Goal: Use online tool/utility: Utilize a website feature to perform a specific function

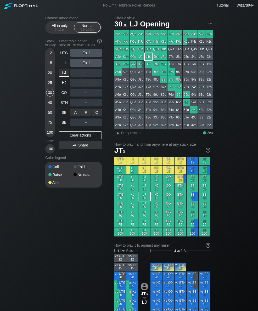
click at [96, 112] on div "C ✕" at bounding box center [97, 113] width 10 height 8
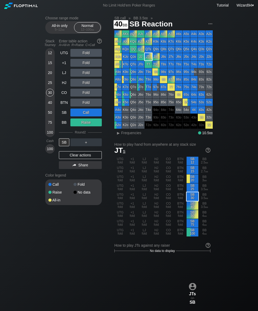
click at [49, 105] on div "40" at bounding box center [50, 103] width 8 height 8
click at [50, 77] on div "20" at bounding box center [50, 73] width 8 height 8
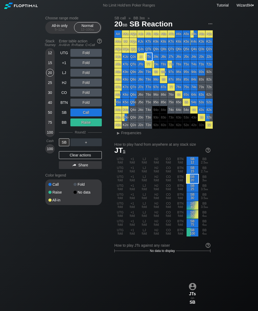
click at [47, 76] on div "20" at bounding box center [50, 73] width 8 height 8
click at [64, 77] on div "LJ" at bounding box center [64, 73] width 10 height 8
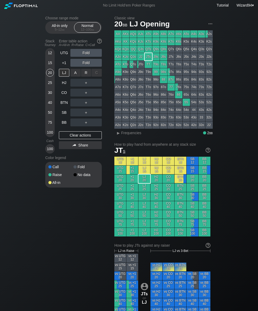
click at [86, 77] on div "R ✕" at bounding box center [86, 73] width 10 height 8
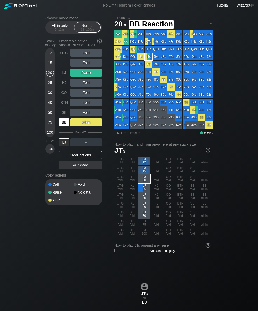
click at [62, 125] on div "BB" at bounding box center [64, 123] width 10 height 8
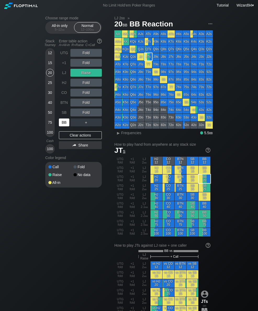
click at [258, 308] on div "Choose range mode All-in only 5 – 12 bb Normal 12 – 100 bb Stack Tourney Enter …" at bounding box center [129, 314] width 258 height 606
